Goal: Task Accomplishment & Management: Complete application form

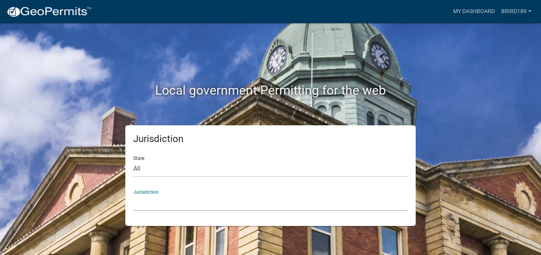
click at [148, 206] on select "[GEOGRAPHIC_DATA], [US_STATE] [GEOGRAPHIC_DATA], [US_STATE][PERSON_NAME][GEOGRA…" at bounding box center [270, 202] width 274 height 16
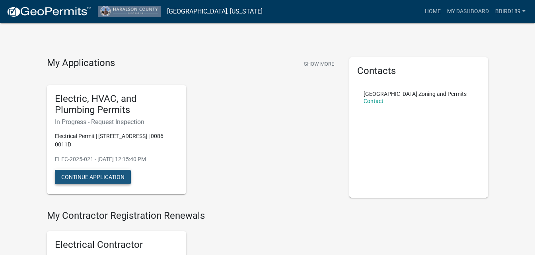
click at [103, 175] on button "Continue Application" at bounding box center [93, 177] width 76 height 14
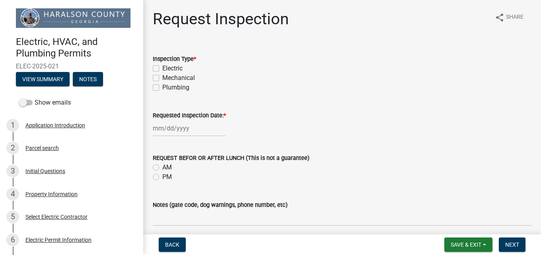
click at [162, 67] on label "Electric" at bounding box center [172, 69] width 20 height 10
click at [162, 67] on input "Electric" at bounding box center [164, 66] width 5 height 5
checkbox input "true"
checkbox input "false"
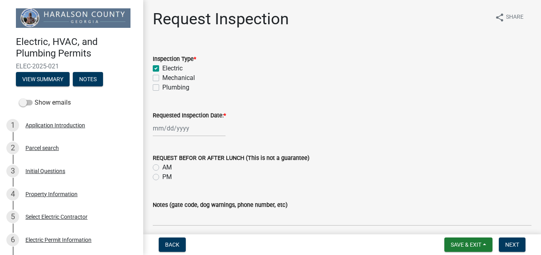
click at [171, 129] on div at bounding box center [189, 128] width 73 height 16
select select "10"
select select "2025"
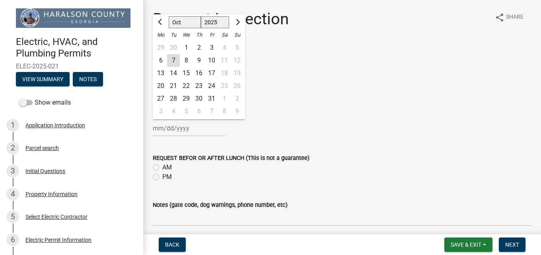
click at [186, 61] on div "8" at bounding box center [186, 60] width 13 height 13
type input "[DATE]"
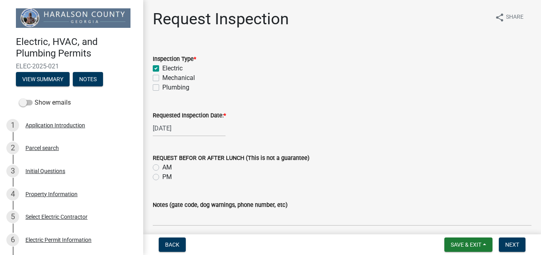
click at [162, 165] on label "AM" at bounding box center [167, 168] width 10 height 10
click at [162, 165] on input "AM" at bounding box center [164, 165] width 5 height 5
radio input "true"
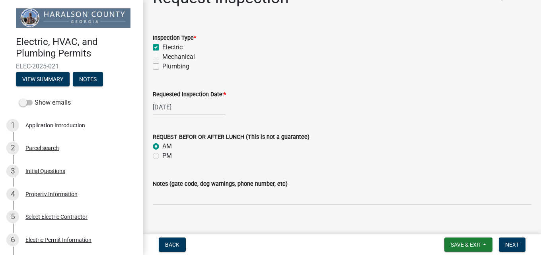
scroll to position [32, 0]
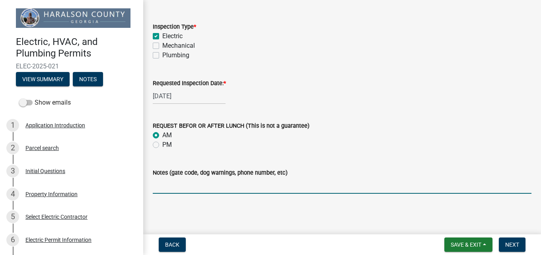
click at [203, 185] on input "Notes (gate code, dog warnings, phone number, etc)" at bounding box center [342, 185] width 379 height 16
type input "Rough In inspection request"
click at [504, 243] on button "Next" at bounding box center [512, 244] width 27 height 14
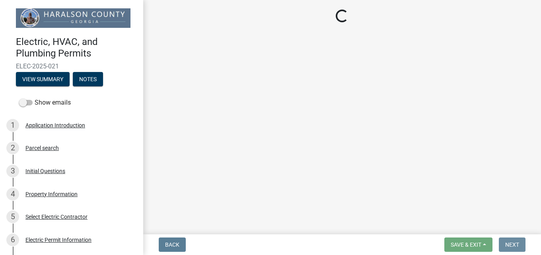
scroll to position [0, 0]
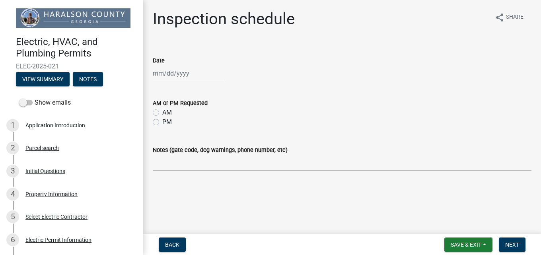
click at [193, 78] on div at bounding box center [189, 73] width 73 height 16
select select "10"
select select "2025"
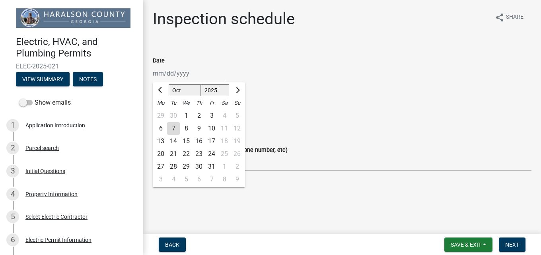
click at [184, 126] on div "8" at bounding box center [186, 128] width 13 height 13
type input "[DATE]"
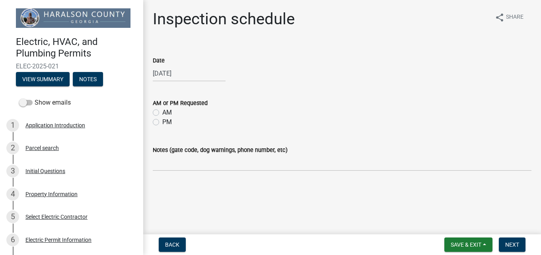
click at [162, 113] on label "AM" at bounding box center [167, 113] width 10 height 10
click at [162, 113] on input "AM" at bounding box center [164, 110] width 5 height 5
radio input "true"
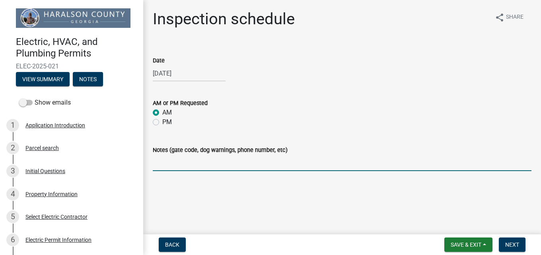
click at [163, 163] on input "Notes (gate code, dog warnings, phone number, etc)" at bounding box center [342, 163] width 379 height 16
type input "rough in inspection request"
click at [508, 243] on span "Next" at bounding box center [512, 244] width 14 height 6
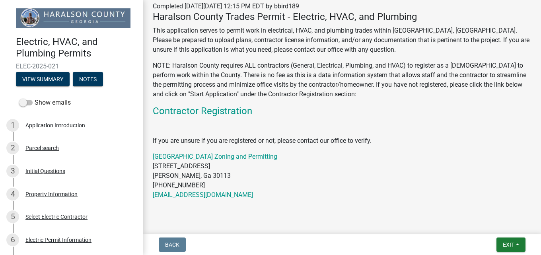
scroll to position [175, 0]
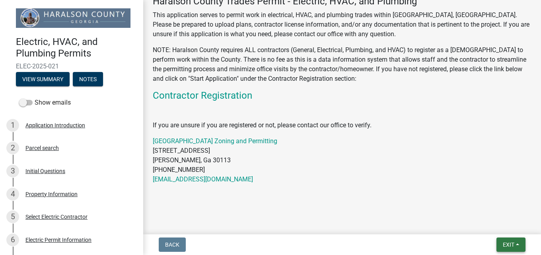
click at [507, 241] on span "Exit" at bounding box center [509, 244] width 12 height 6
click at [389, 207] on div "Submitted Thank you for submitting your information. You may view the submitted…" at bounding box center [342, 21] width 391 height 372
click at [501, 245] on button "Exit" at bounding box center [510, 244] width 29 height 14
click at [487, 206] on button "Save" at bounding box center [494, 204] width 64 height 19
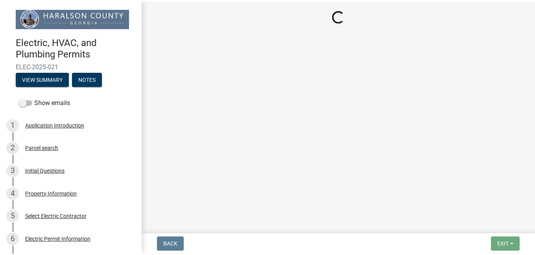
scroll to position [0, 0]
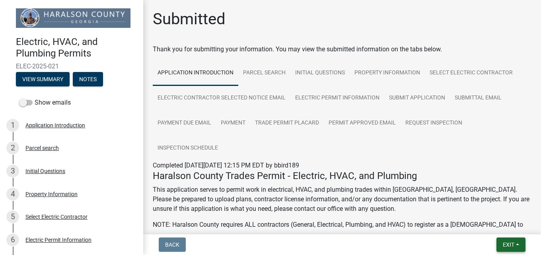
click at [503, 245] on span "Exit" at bounding box center [509, 244] width 12 height 6
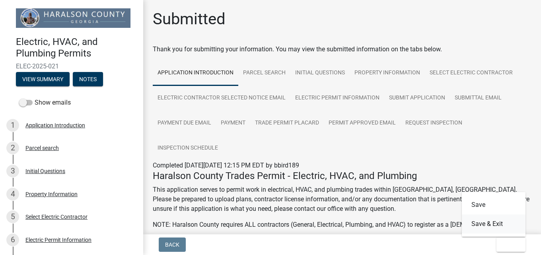
click at [490, 225] on button "Save & Exit" at bounding box center [494, 223] width 64 height 19
